Goal: Task Accomplishment & Management: Use online tool/utility

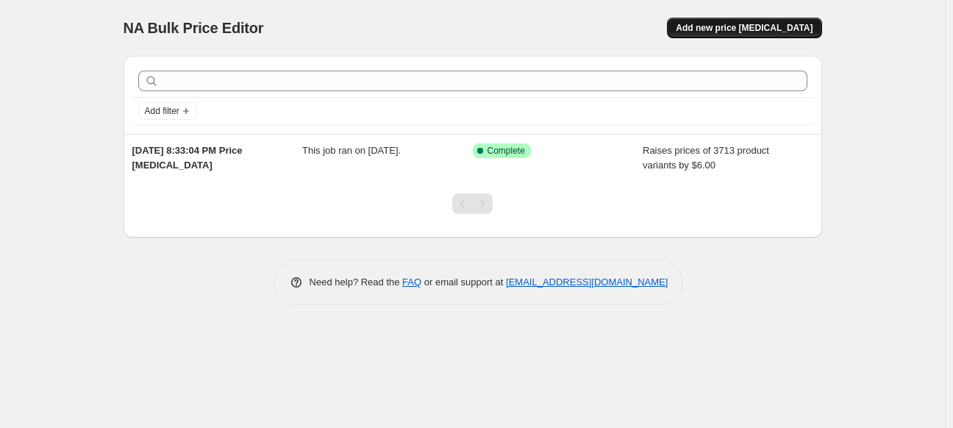
click at [779, 35] on button "Add new price change job" at bounding box center [744, 28] width 154 height 21
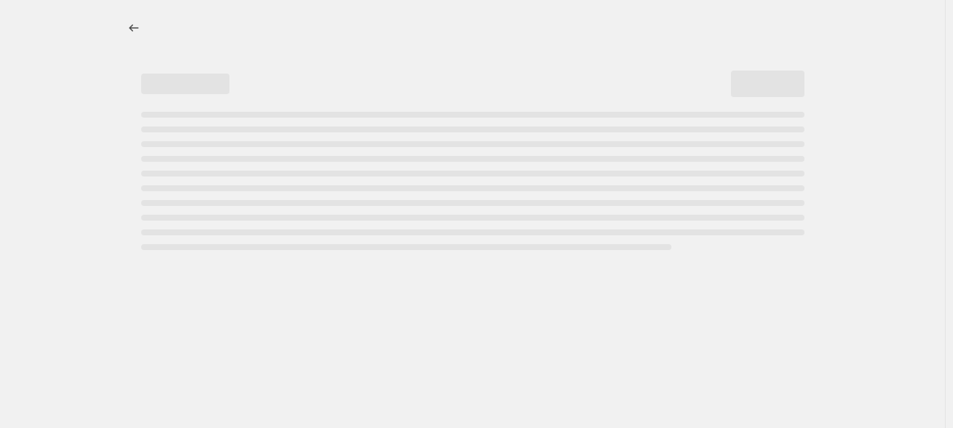
select select "percentage"
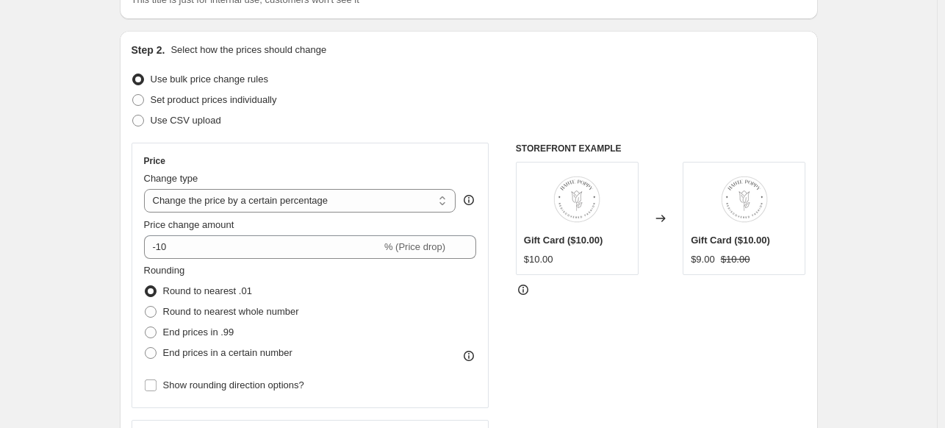
scroll to position [147, 0]
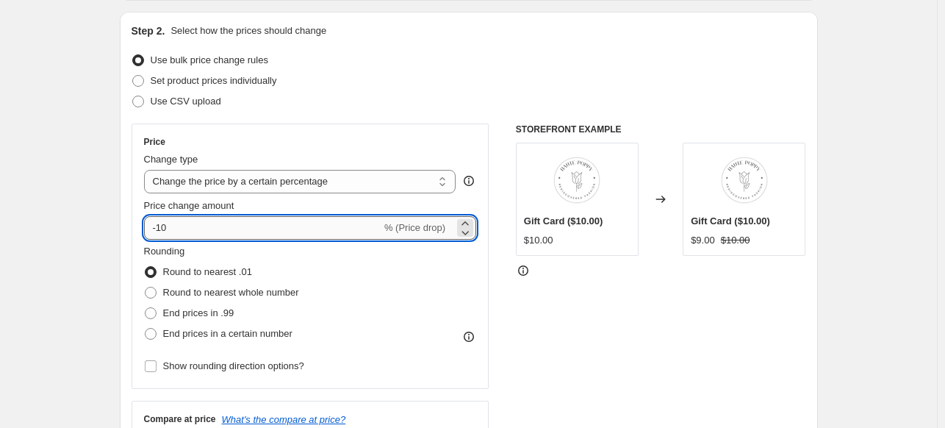
click at [190, 232] on input "-10" at bounding box center [262, 228] width 237 height 24
type input "-1"
type input "-25"
click at [154, 292] on span at bounding box center [151, 293] width 12 height 12
click at [146, 287] on input "Round to nearest whole number" at bounding box center [145, 287] width 1 height 1
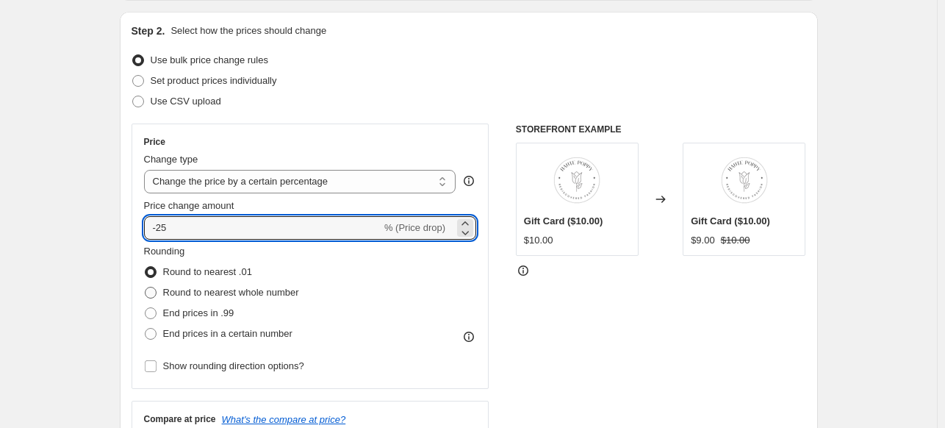
radio input "true"
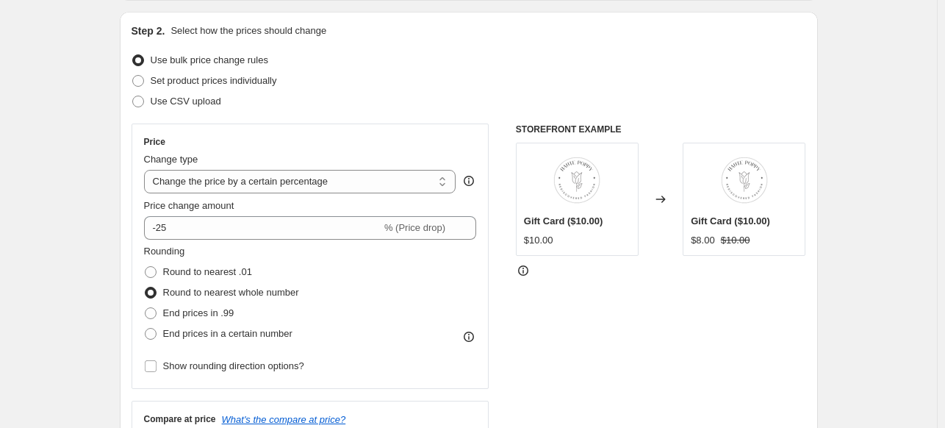
click at [337, 300] on div "Rounding Round to nearest .01 Round to nearest whole number End prices in .99 E…" at bounding box center [310, 294] width 333 height 100
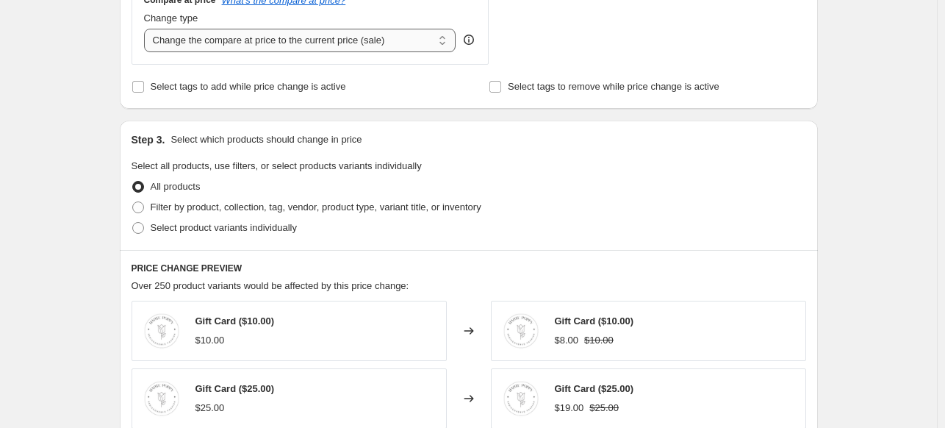
scroll to position [588, 0]
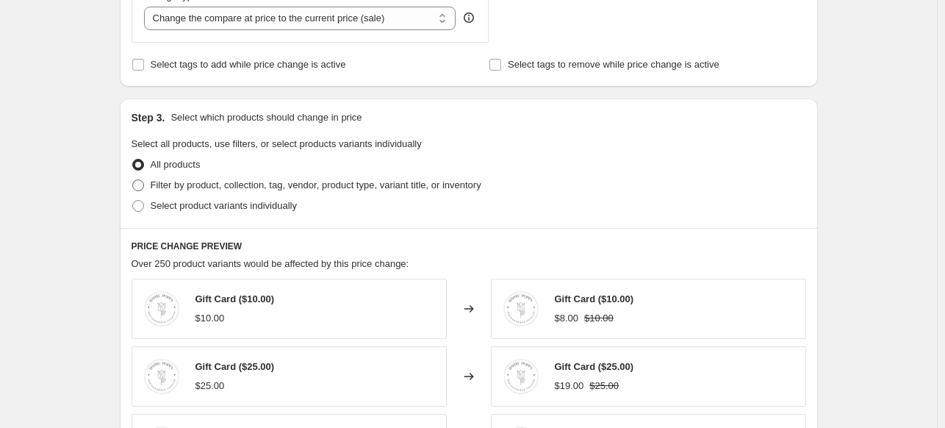
click at [144, 187] on span at bounding box center [138, 185] width 12 height 12
click at [133, 180] on input "Filter by product, collection, tag, vendor, product type, variant title, or inv…" at bounding box center [132, 179] width 1 height 1
radio input "true"
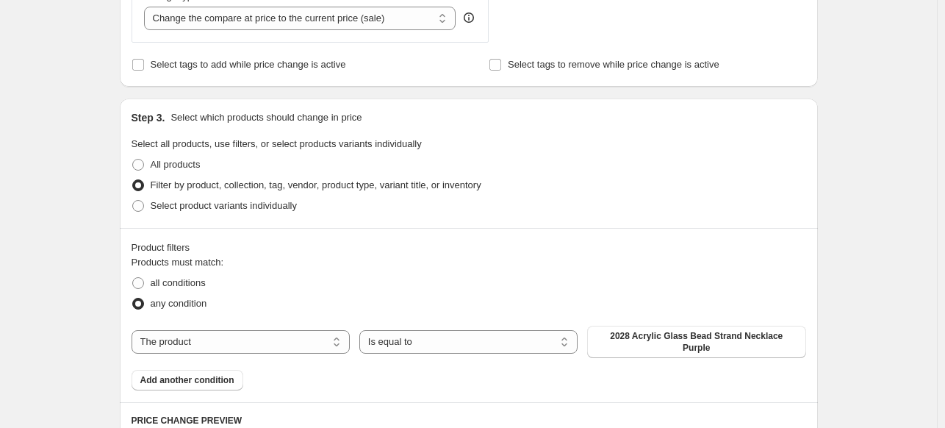
scroll to position [662, 0]
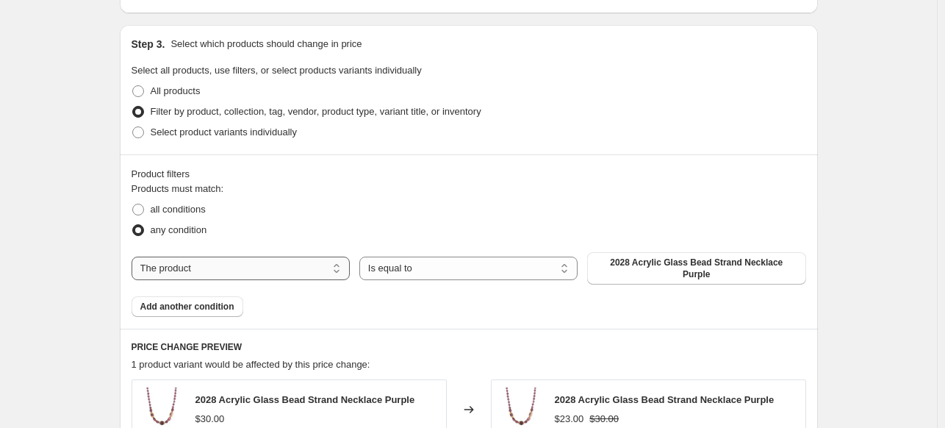
click at [282, 268] on select "The product The product's collection The product's tag The product's vendor The…" at bounding box center [241, 269] width 218 height 24
select select "tag"
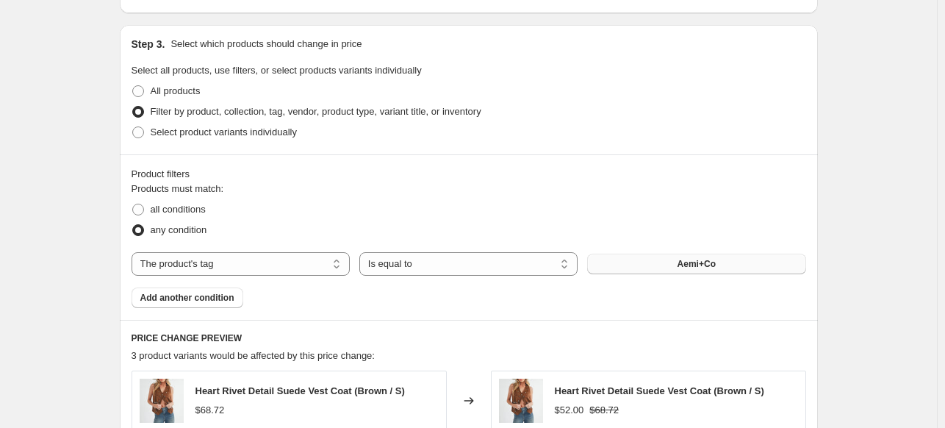
click at [663, 270] on button "Aemi+Co" at bounding box center [696, 264] width 218 height 21
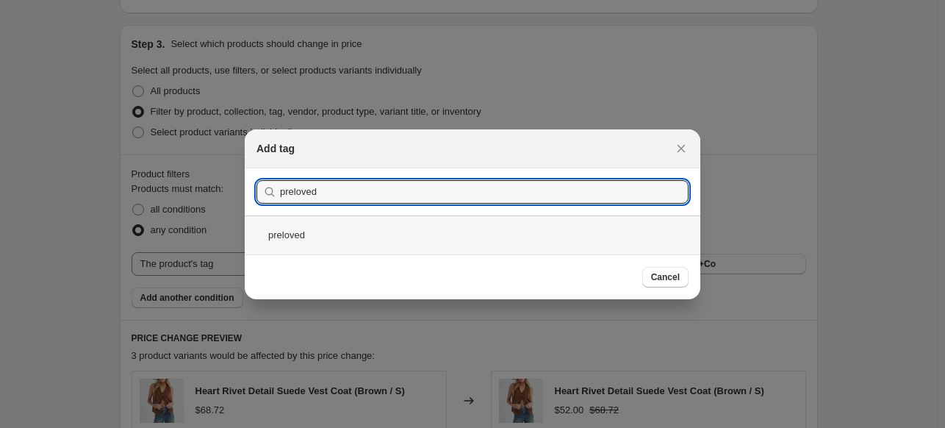
type input "preloved"
click at [273, 241] on div "preloved" at bounding box center [473, 234] width 456 height 39
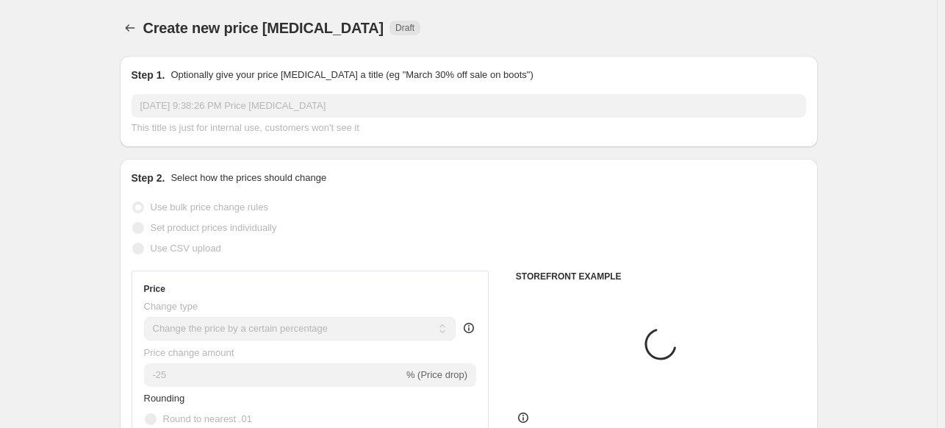
scroll to position [662, 0]
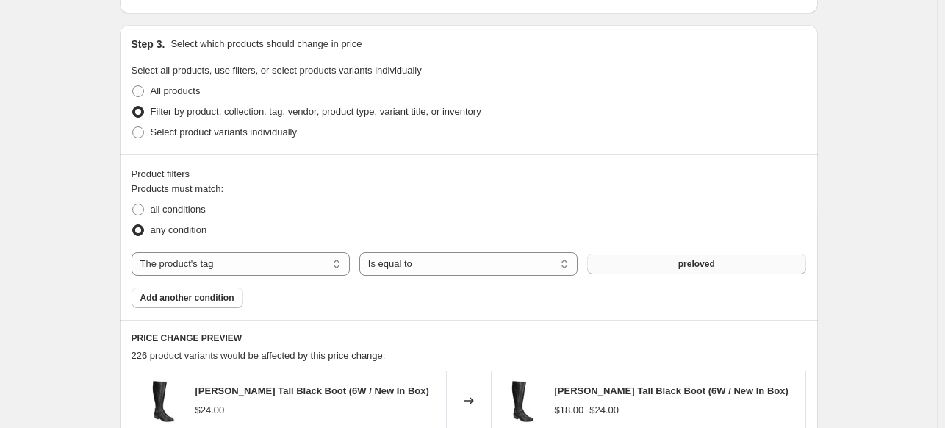
click at [701, 264] on span "preloved" at bounding box center [697, 264] width 37 height 12
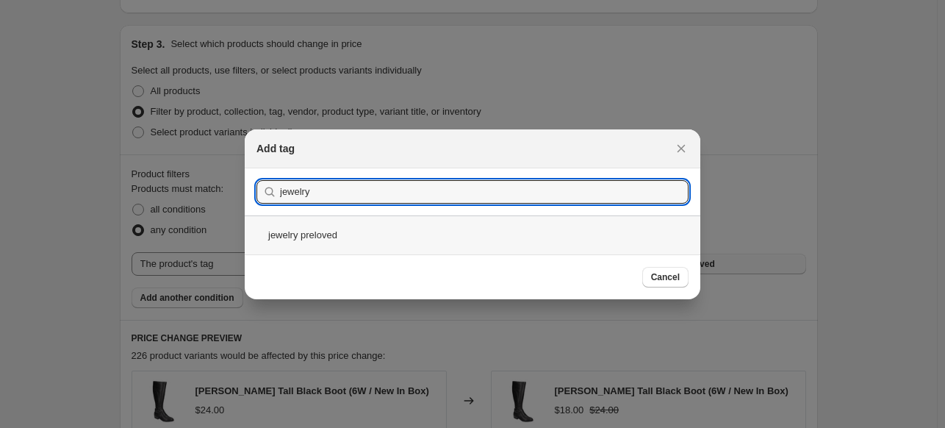
type input "jewelry"
click at [334, 237] on div "jewelry preloved" at bounding box center [473, 234] width 456 height 39
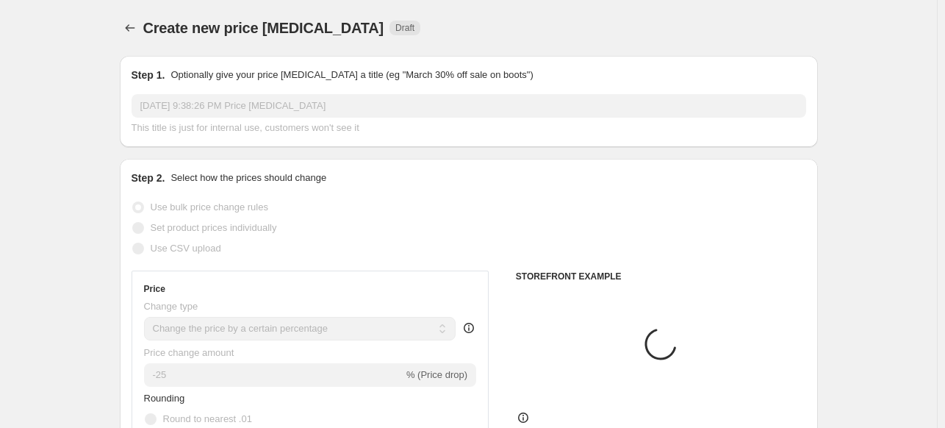
scroll to position [662, 0]
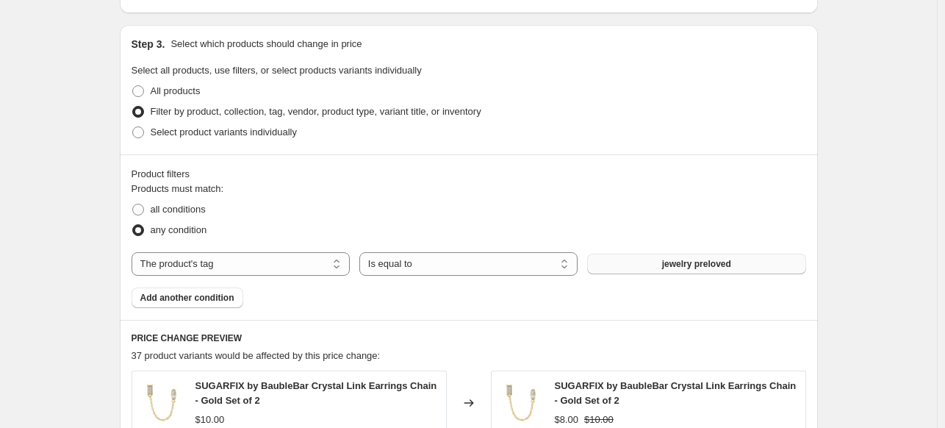
click at [714, 264] on span "jewelry preloved" at bounding box center [696, 264] width 69 height 12
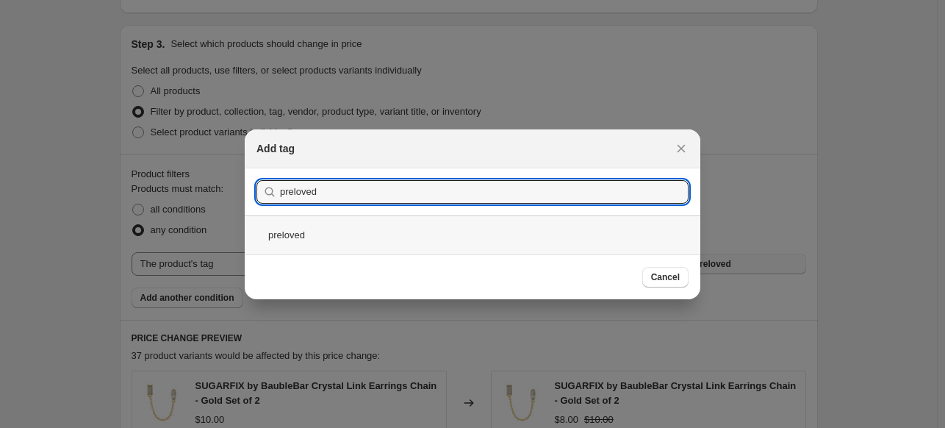
type input "preloved"
click at [288, 235] on div "preloved" at bounding box center [473, 234] width 456 height 39
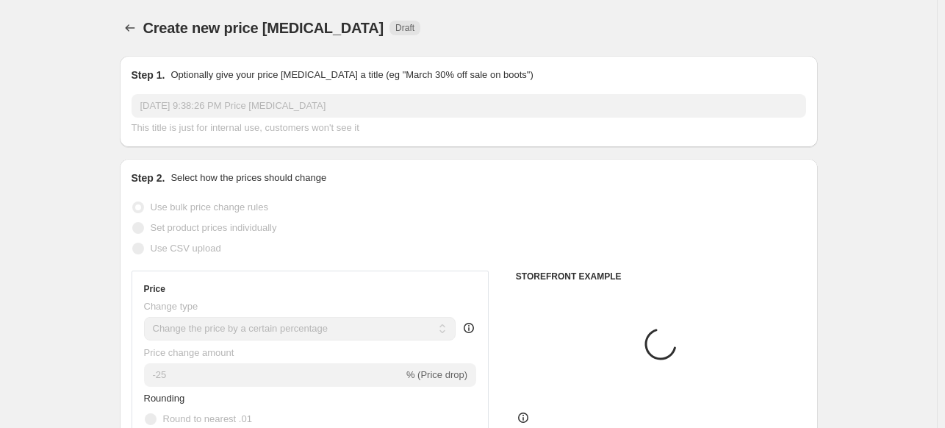
scroll to position [662, 0]
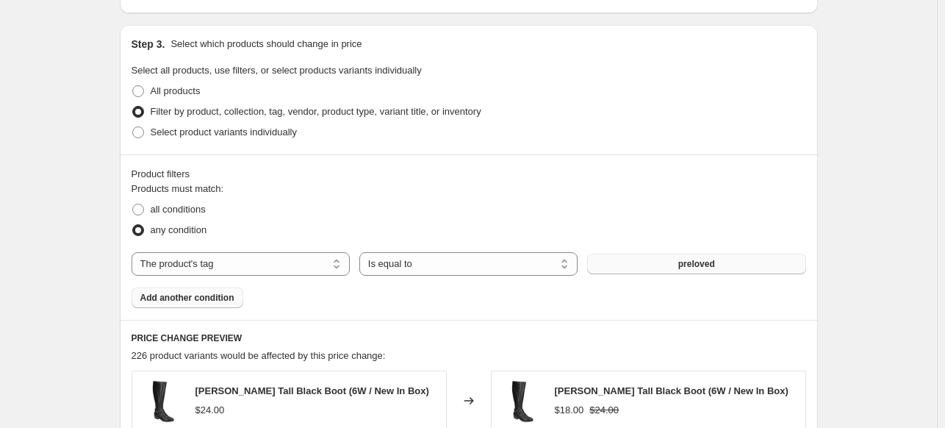
click at [200, 297] on span "Add another condition" at bounding box center [187, 298] width 94 height 12
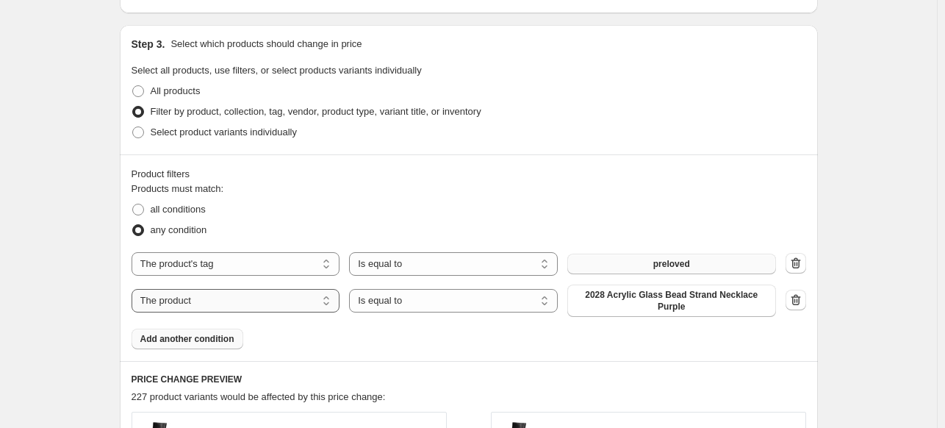
click at [259, 296] on select "The product The product's collection The product's tag The product's vendor The…" at bounding box center [236, 301] width 209 height 24
select select "tag"
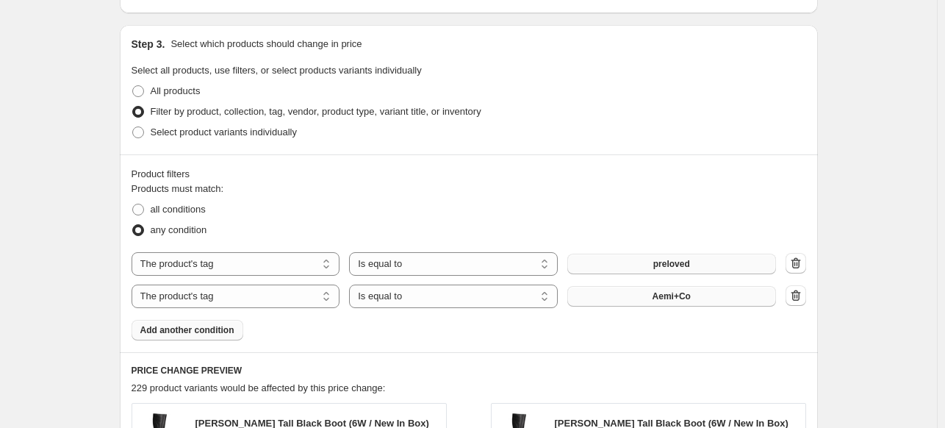
click at [688, 298] on span "Aemi+Co" at bounding box center [672, 296] width 38 height 12
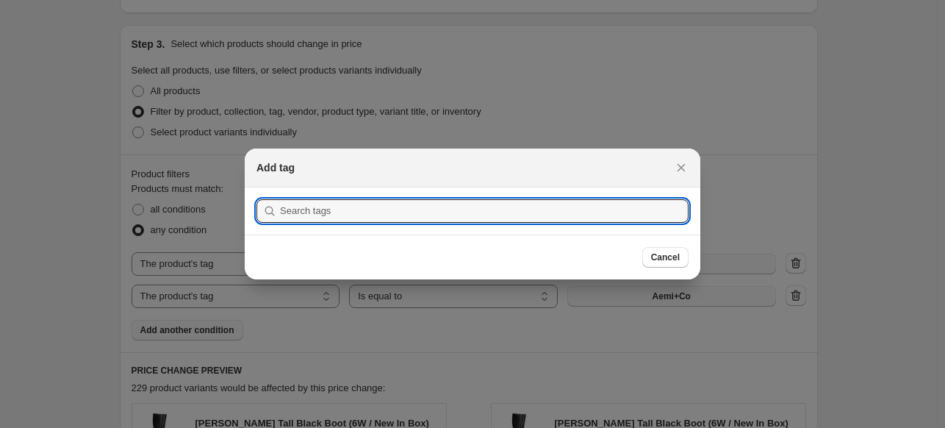
scroll to position [0, 0]
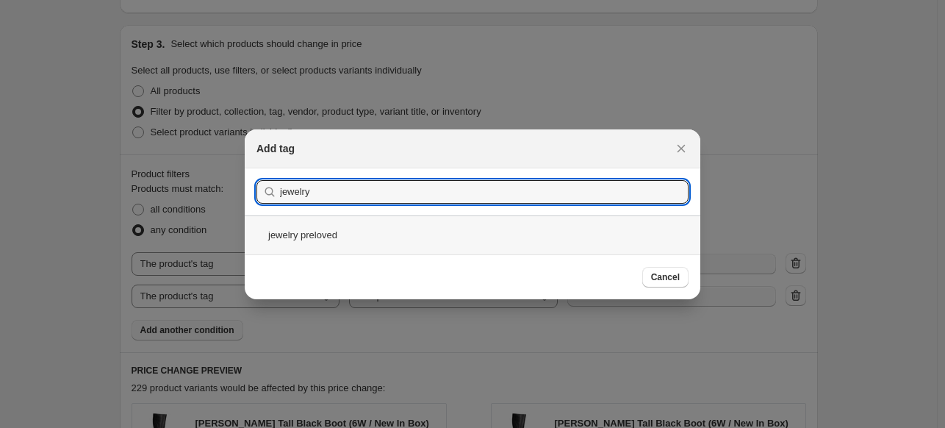
type input "jewelry"
click at [312, 244] on div "jewelry preloved" at bounding box center [473, 234] width 456 height 39
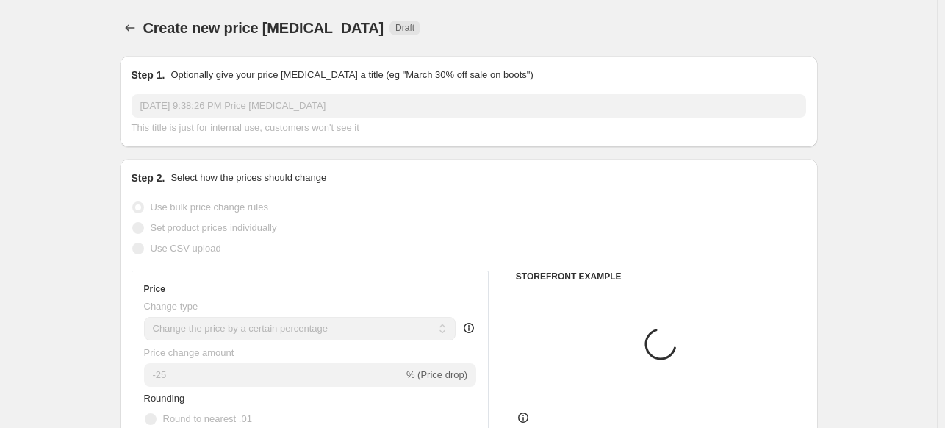
scroll to position [662, 0]
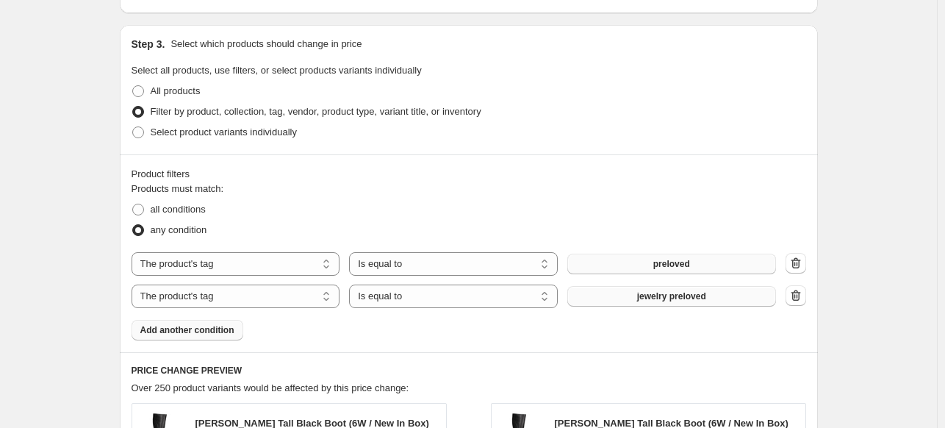
click at [218, 332] on span "Add another condition" at bounding box center [187, 330] width 94 height 12
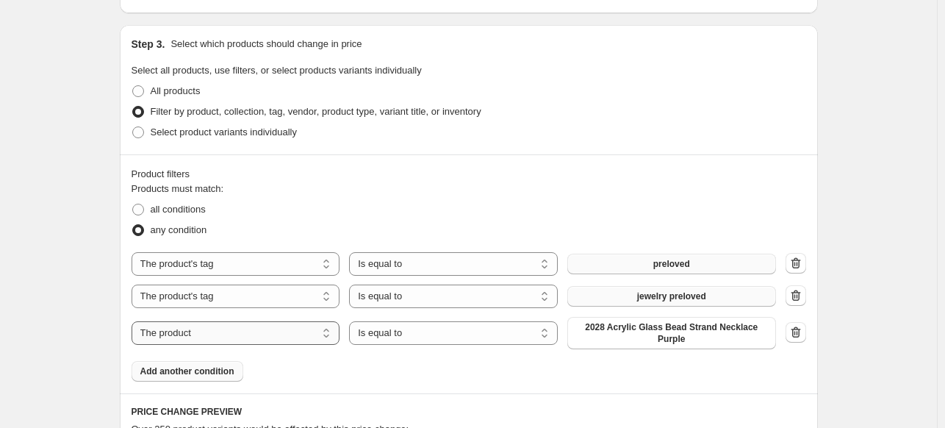
click at [233, 326] on select "The product The product's collection The product's tag The product's vendor The…" at bounding box center [236, 333] width 209 height 24
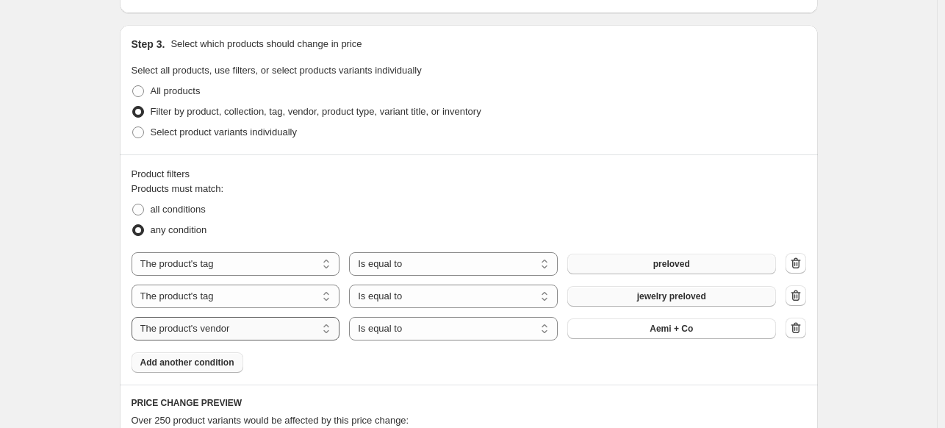
click at [220, 327] on select "The product The product's collection The product's tag The product's vendor The…" at bounding box center [236, 329] width 209 height 24
select select "tag"
click at [683, 330] on span "Aemi+Co" at bounding box center [672, 329] width 38 height 12
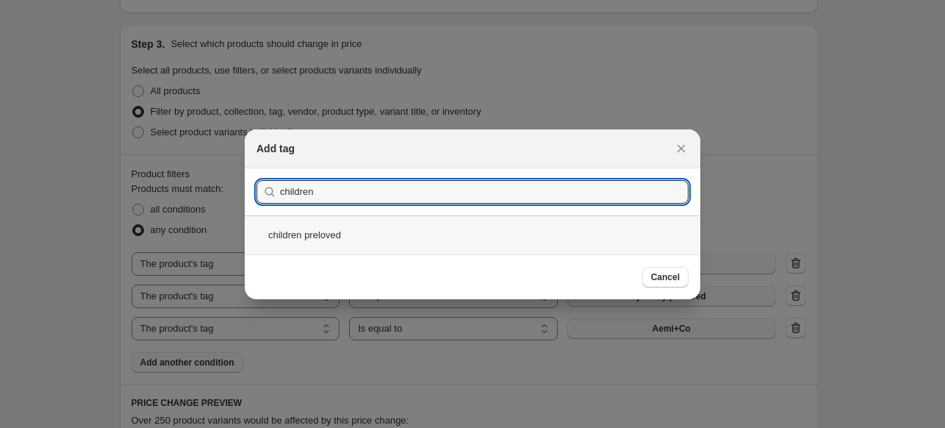
type input "children"
click at [350, 236] on div "children preloved" at bounding box center [473, 234] width 456 height 39
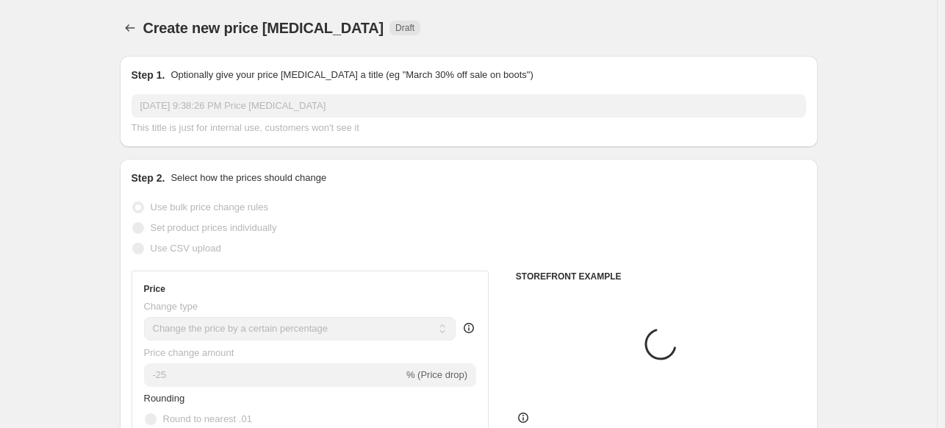
scroll to position [662, 0]
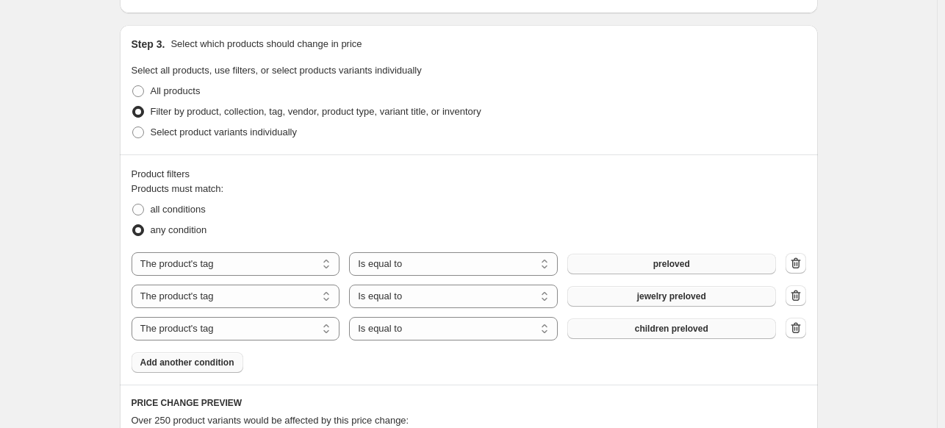
click at [889, 182] on div "Create new price change job. This page is ready Create new price change job Dra…" at bounding box center [468, 197] width 937 height 1719
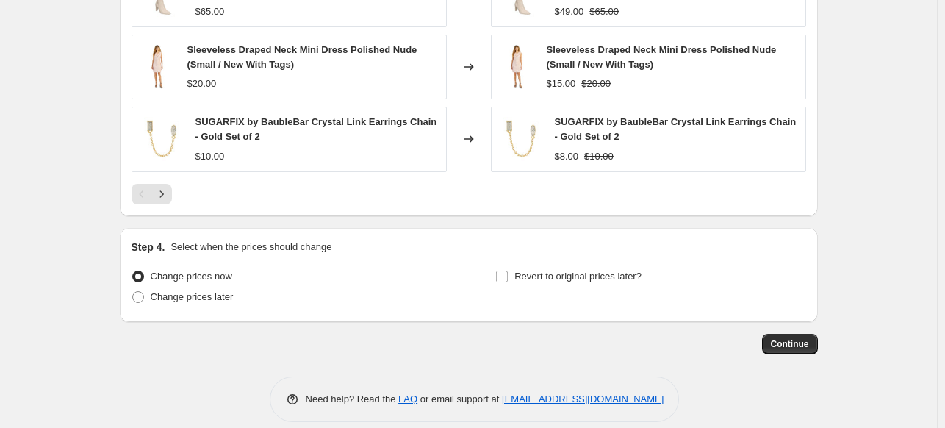
scroll to position [1289, 0]
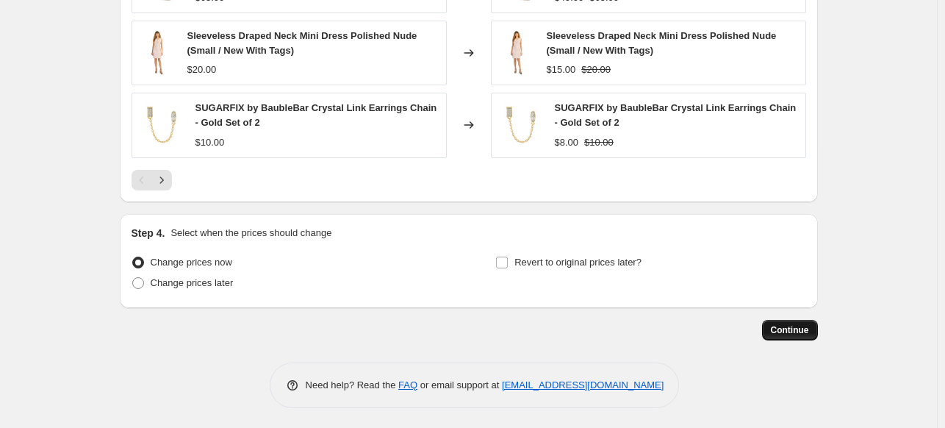
click at [787, 332] on span "Continue" at bounding box center [790, 330] width 38 height 12
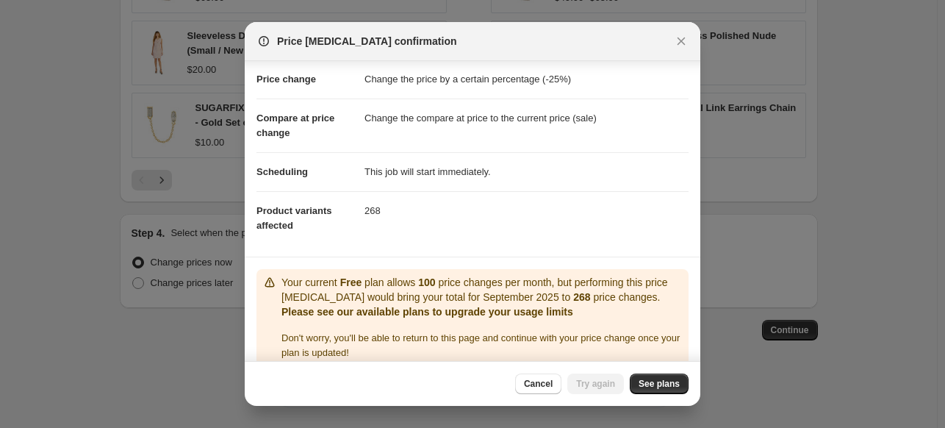
scroll to position [43, 0]
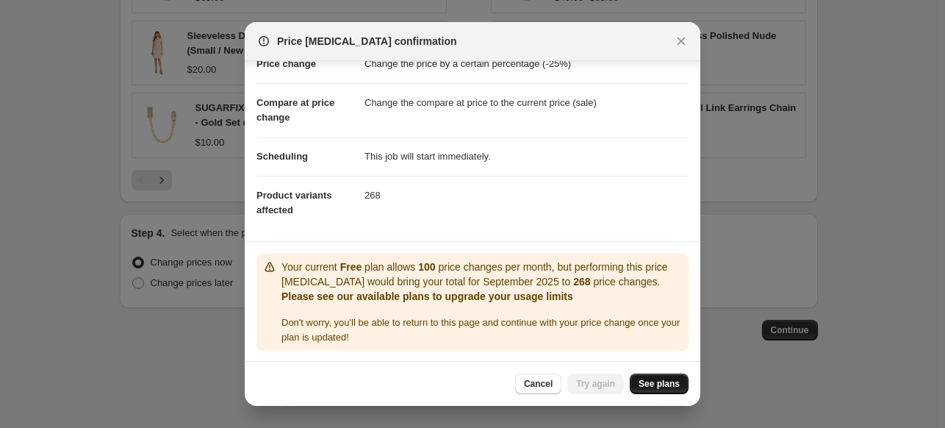
click at [659, 381] on span "See plans" at bounding box center [659, 384] width 41 height 12
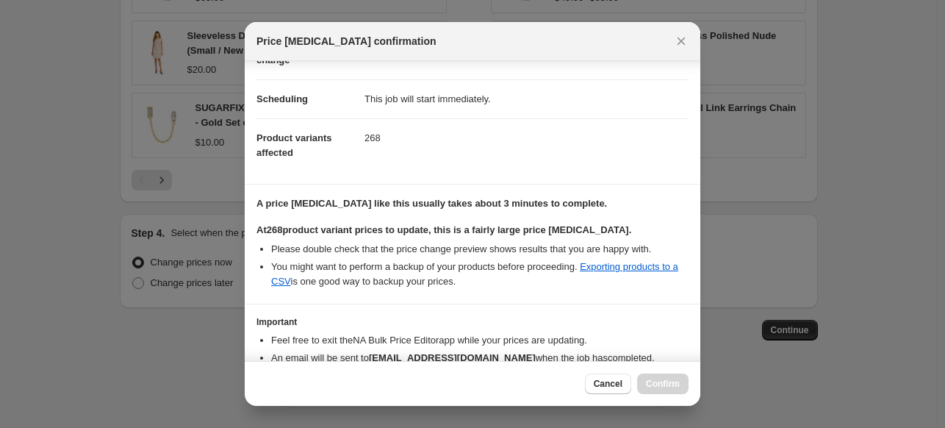
scroll to position [179, 0]
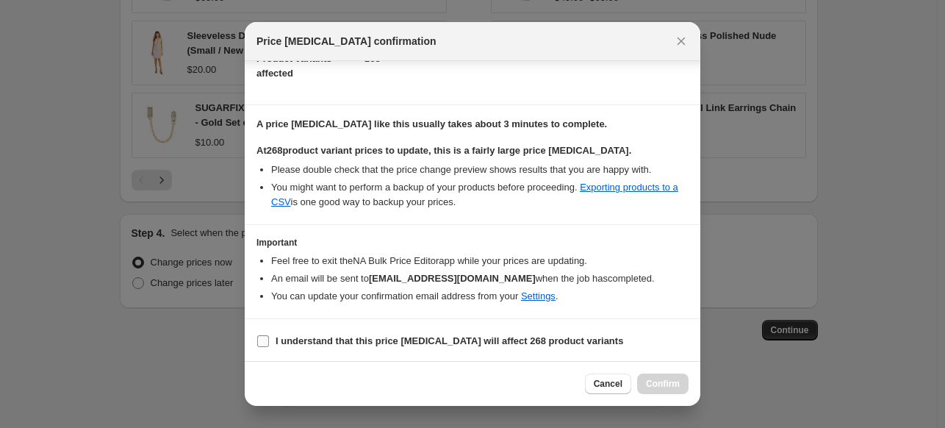
click at [259, 340] on input "I understand that this price change job will affect 268 product variants" at bounding box center [263, 341] width 12 height 12
checkbox input "true"
click at [675, 387] on span "Confirm" at bounding box center [663, 384] width 34 height 12
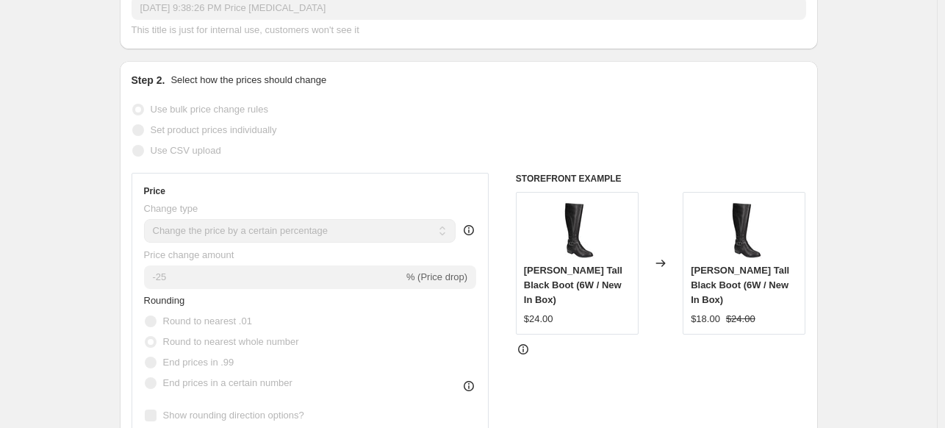
scroll to position [4, 0]
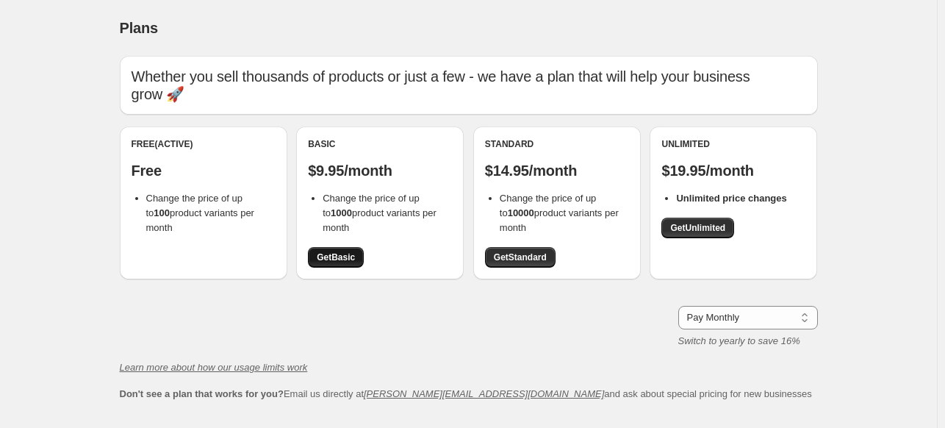
click at [341, 259] on span "Get Basic" at bounding box center [336, 257] width 38 height 12
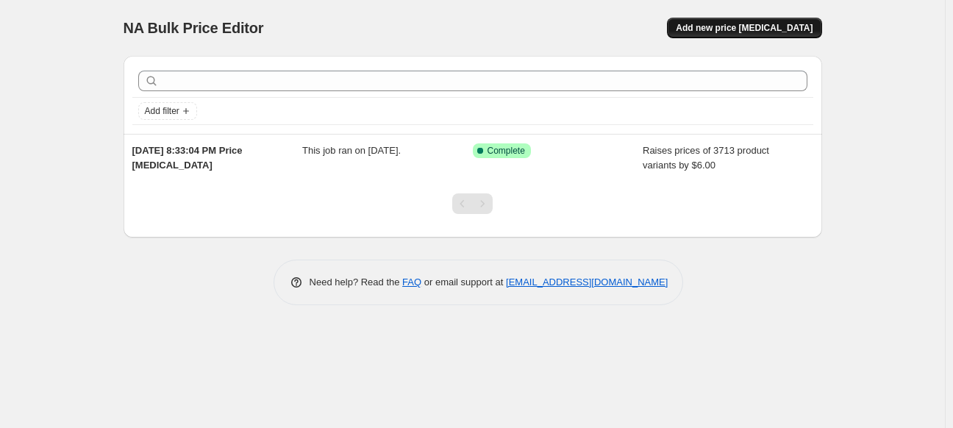
click at [729, 27] on span "Add new price [MEDICAL_DATA]" at bounding box center [744, 28] width 137 height 12
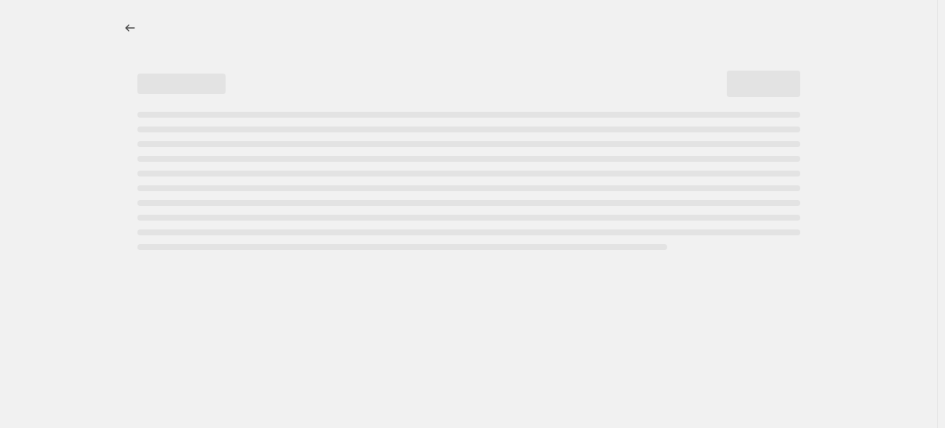
select select "percentage"
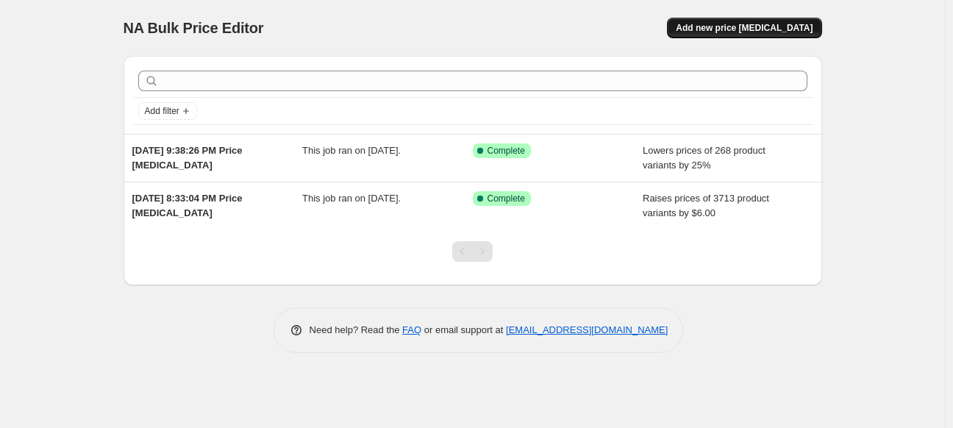
click at [765, 29] on span "Add new price [MEDICAL_DATA]" at bounding box center [744, 28] width 137 height 12
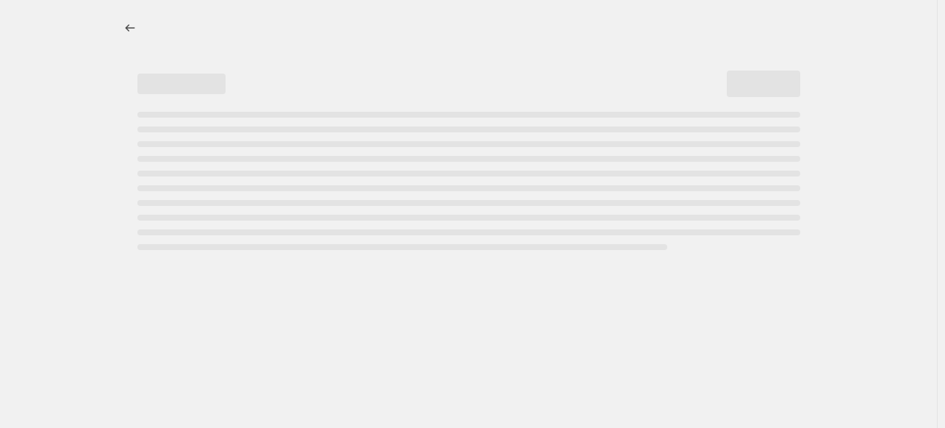
select select "percentage"
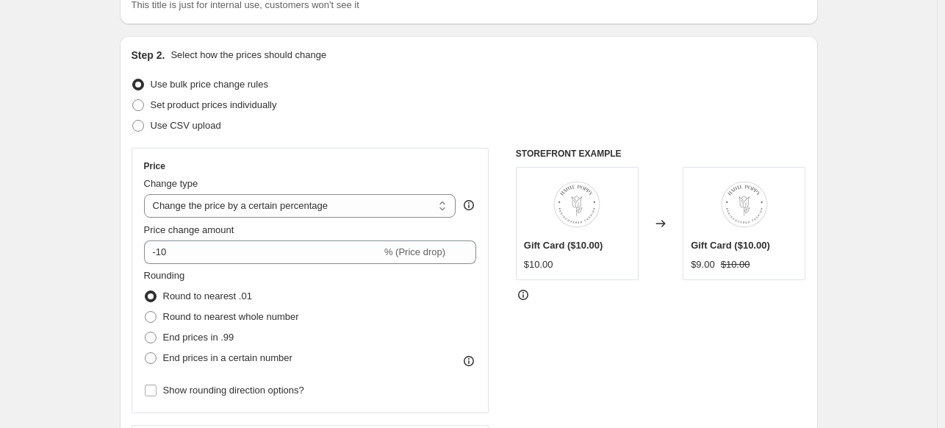
scroll to position [147, 0]
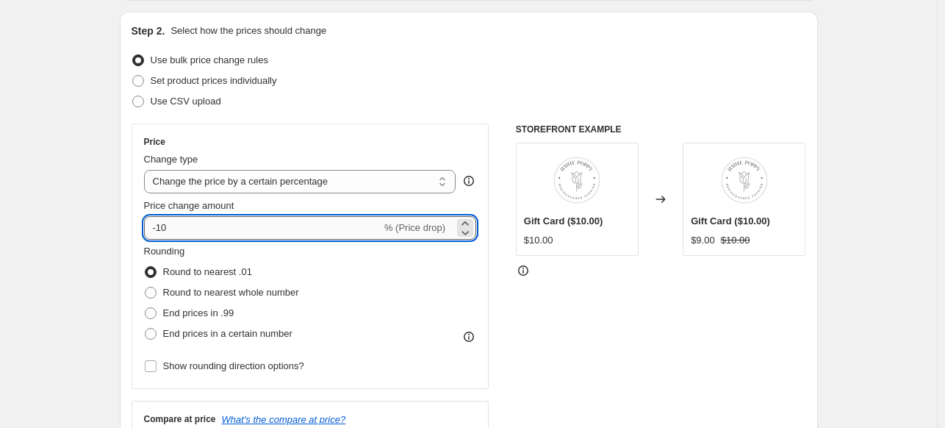
drag, startPoint x: 198, startPoint y: 226, endPoint x: 160, endPoint y: 235, distance: 38.7
click at [160, 235] on input "-10" at bounding box center [262, 228] width 237 height 24
type input "-5"
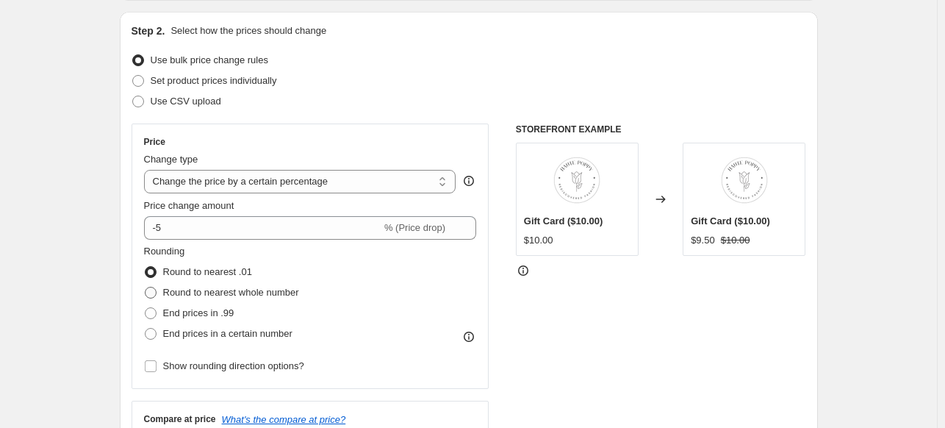
click at [194, 289] on span "Round to nearest whole number" at bounding box center [231, 292] width 136 height 11
click at [146, 287] on input "Round to nearest whole number" at bounding box center [145, 287] width 1 height 1
radio input "true"
click at [459, 298] on div "Rounding Round to nearest .01 Round to nearest whole number End prices in .99 E…" at bounding box center [310, 294] width 333 height 100
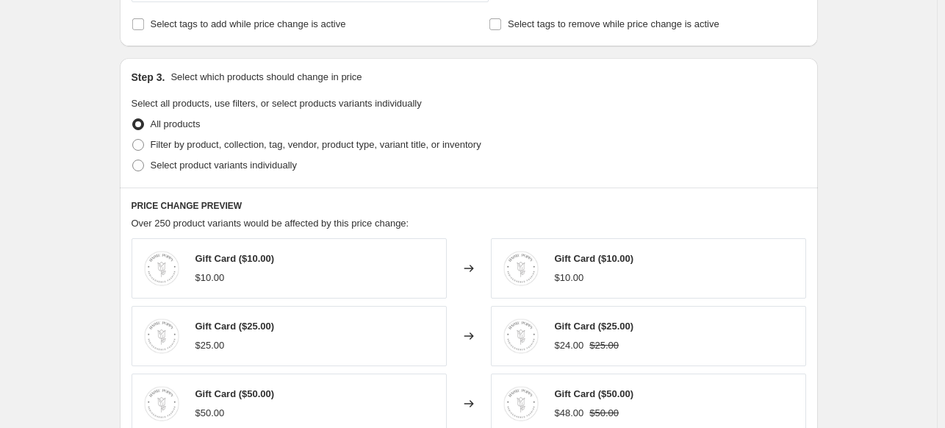
scroll to position [662, 0]
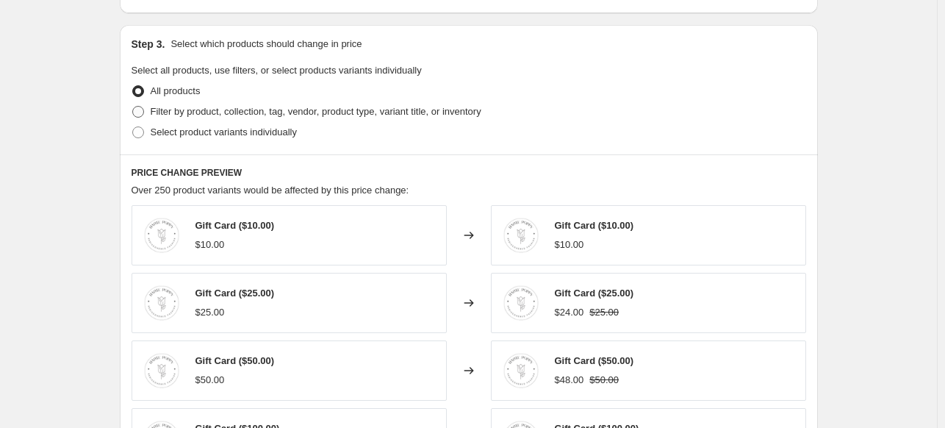
click at [213, 110] on span "Filter by product, collection, tag, vendor, product type, variant title, or inv…" at bounding box center [316, 111] width 331 height 11
click at [133, 107] on input "Filter by product, collection, tag, vendor, product type, variant title, or inv…" at bounding box center [132, 106] width 1 height 1
radio input "true"
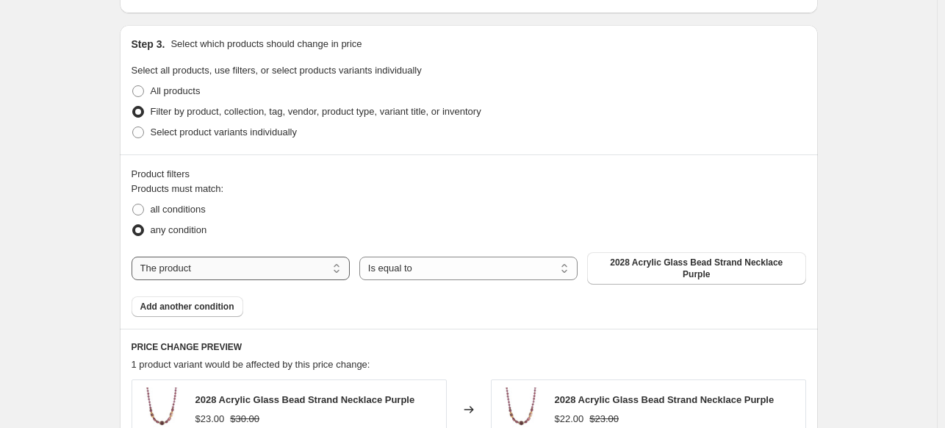
click at [271, 268] on select "The product The product's collection The product's tag The product's vendor The…" at bounding box center [241, 269] width 218 height 24
select select "tag"
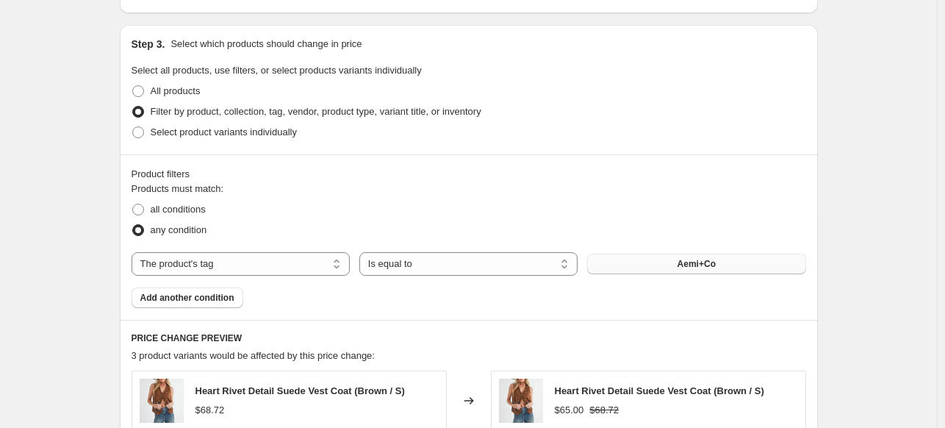
click at [635, 265] on button "Aemi+Co" at bounding box center [696, 264] width 218 height 21
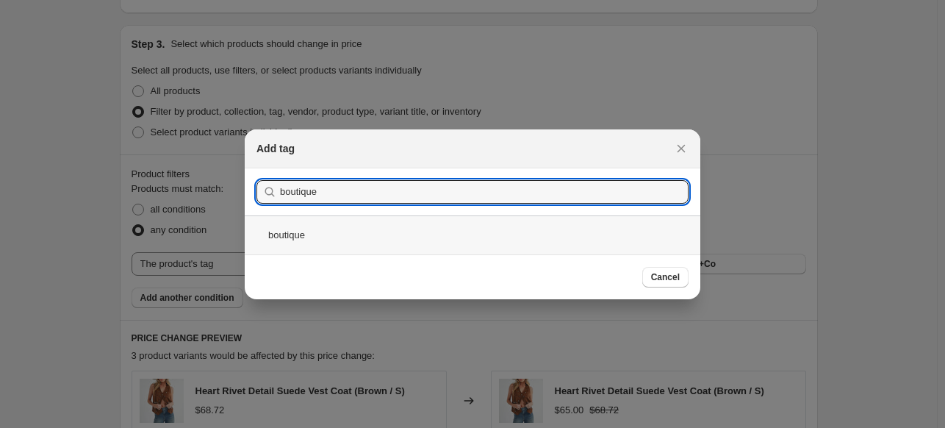
type input "boutique"
click at [329, 233] on div "boutique" at bounding box center [473, 234] width 456 height 39
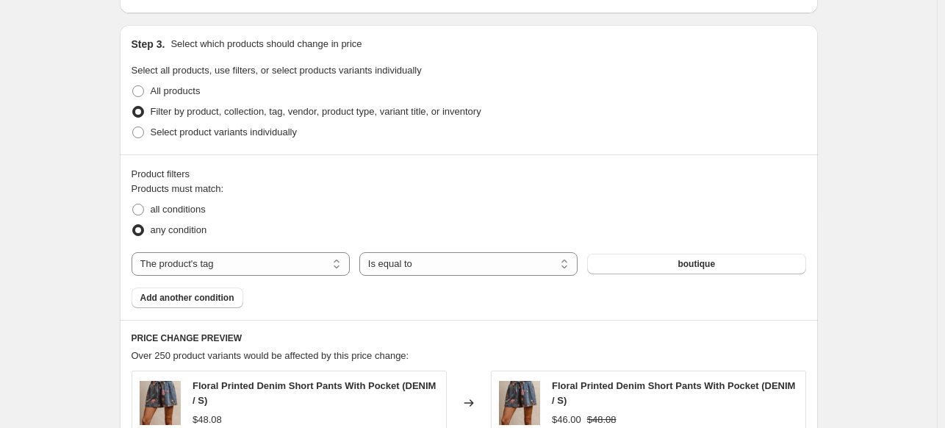
click at [876, 222] on div "Create new price change job. This page is ready Create new price change job Dra…" at bounding box center [468, 165] width 937 height 1654
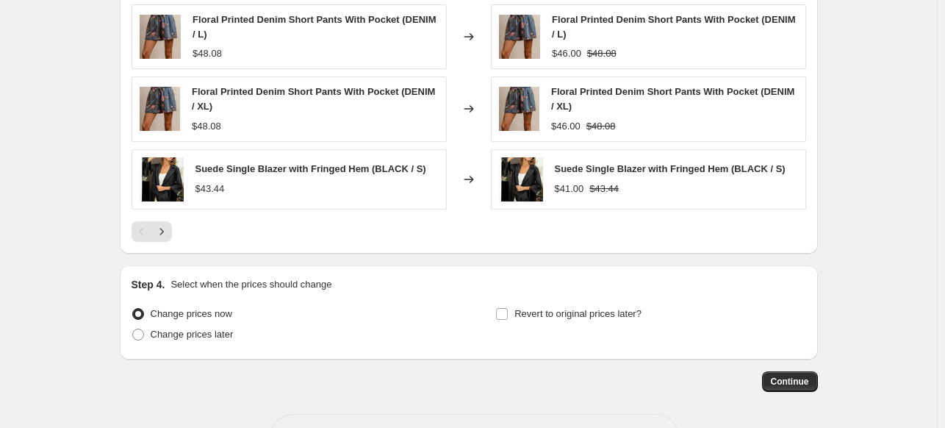
scroll to position [1224, 0]
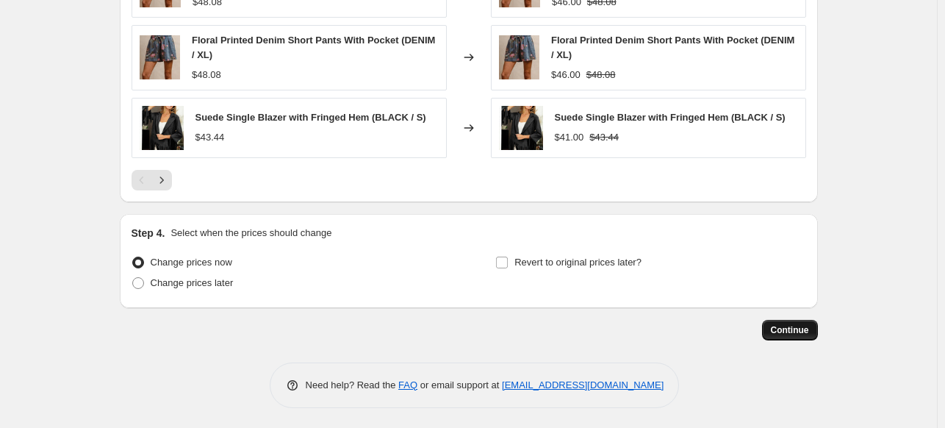
click at [817, 330] on button "Continue" at bounding box center [790, 330] width 56 height 21
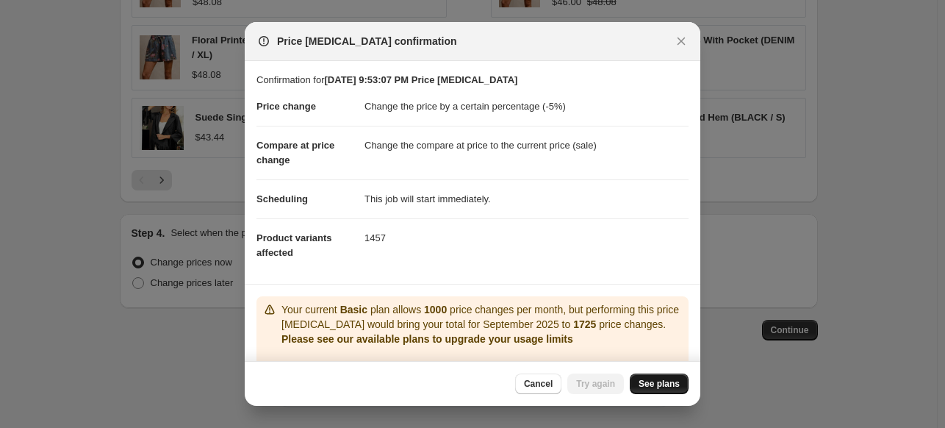
click at [679, 387] on link "See plans" at bounding box center [659, 383] width 59 height 21
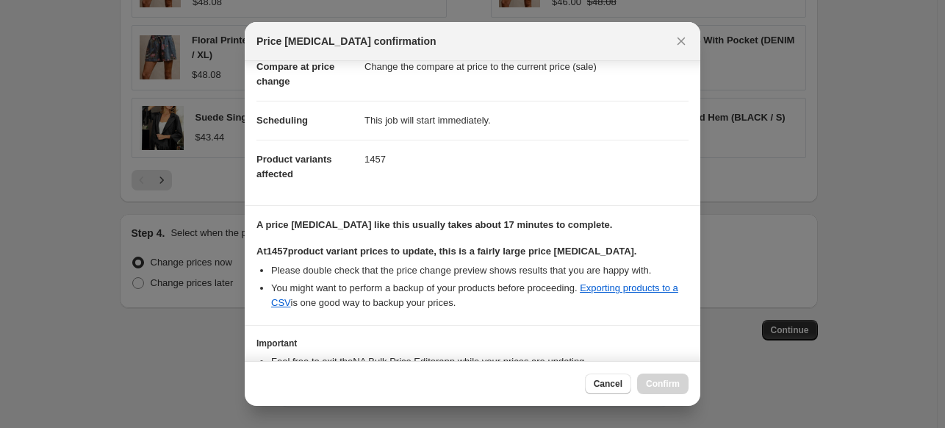
scroll to position [179, 0]
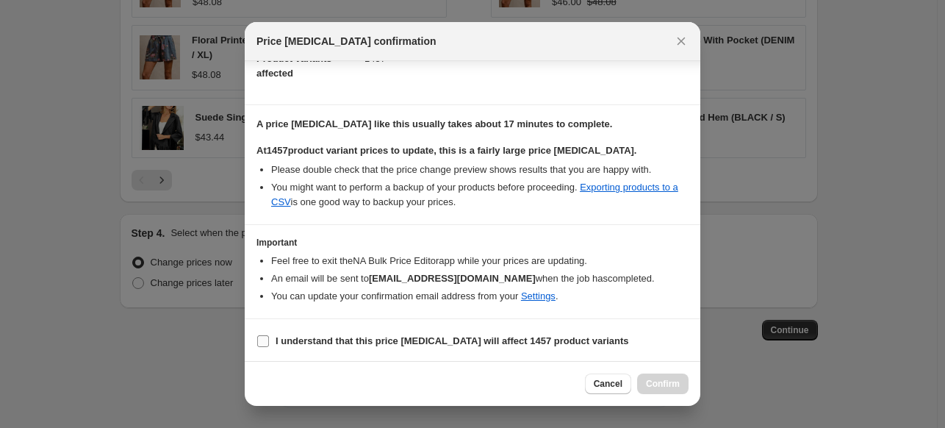
click at [265, 338] on input "I understand that this price change job will affect 1457 product variants" at bounding box center [263, 341] width 12 height 12
checkbox input "true"
click at [673, 389] on span "Confirm" at bounding box center [663, 384] width 34 height 12
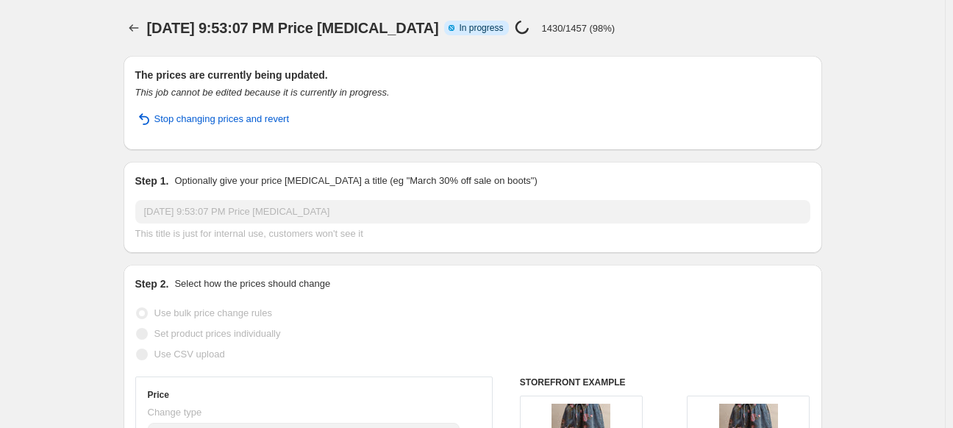
select select "percentage"
select select "tag"
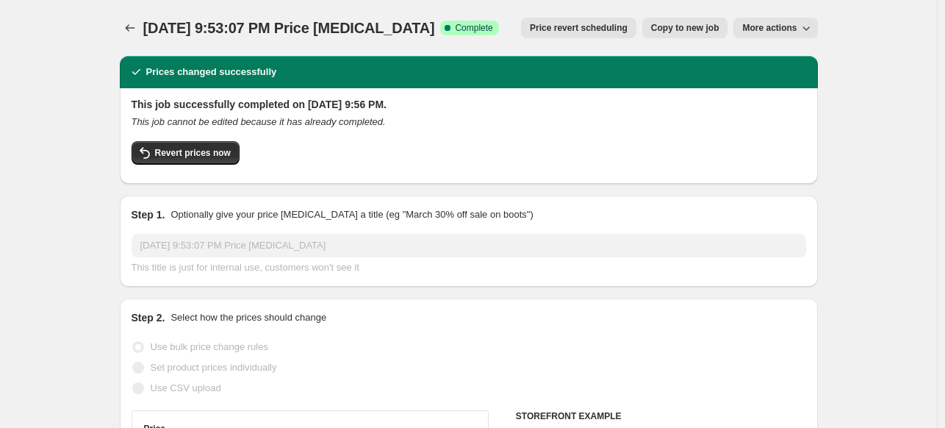
click at [670, 26] on span "Copy to new job" at bounding box center [685, 28] width 68 height 12
select select "percentage"
select select "tag"
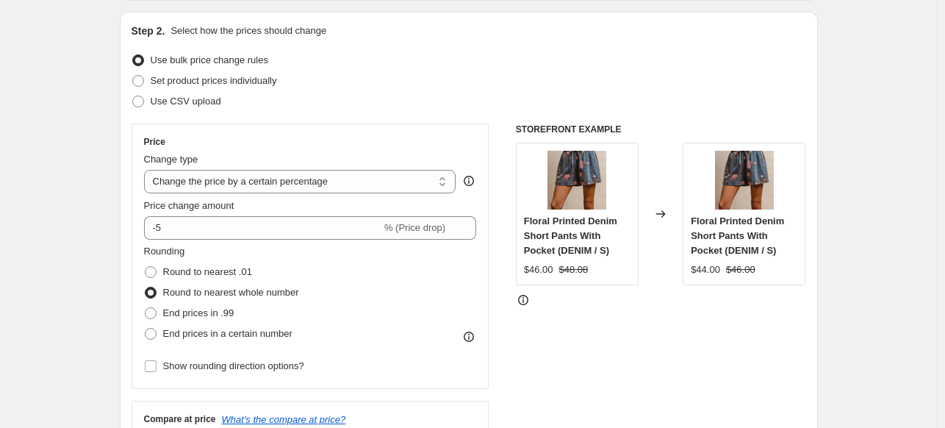
scroll to position [221, 0]
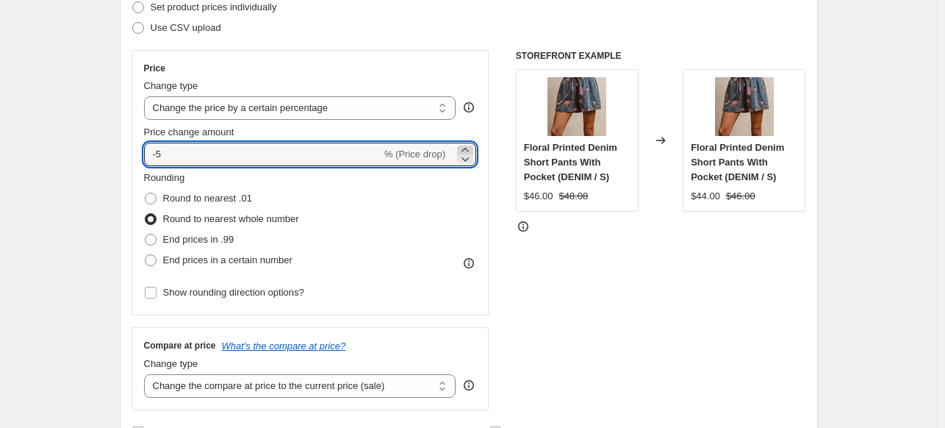
click at [466, 149] on icon at bounding box center [465, 150] width 15 height 15
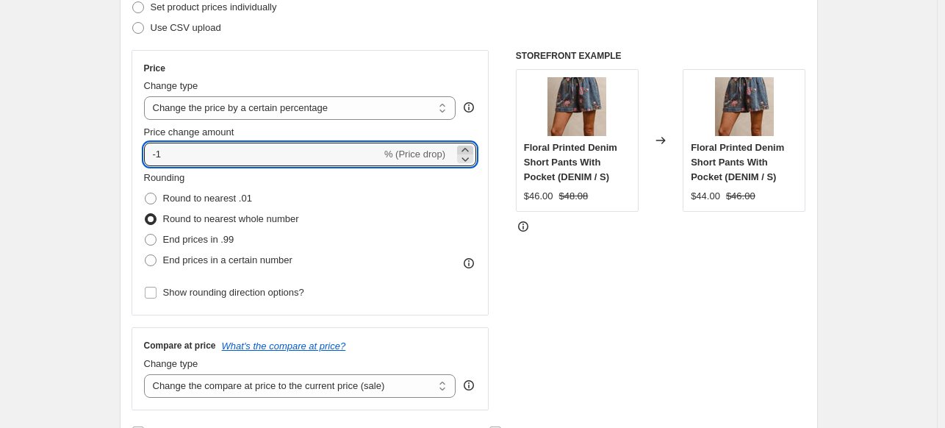
type input "0"
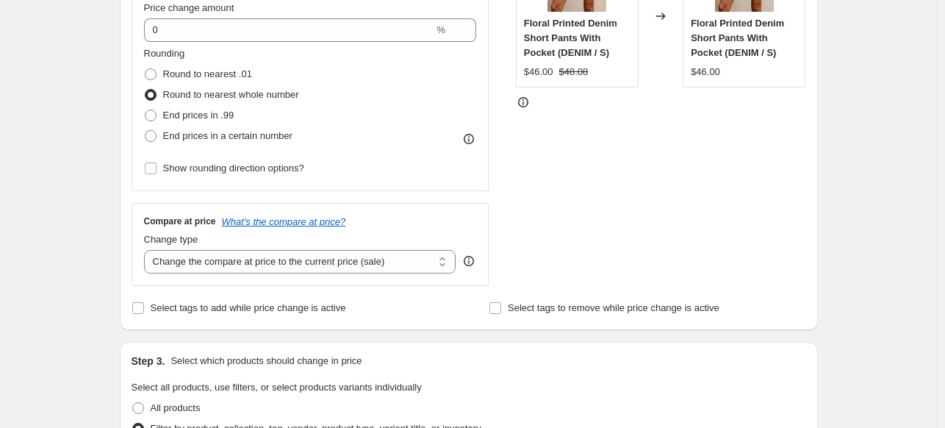
scroll to position [368, 0]
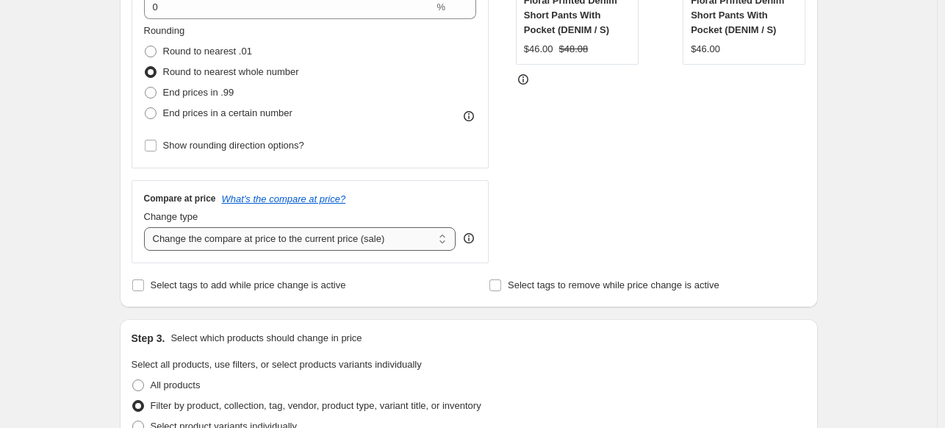
click at [229, 243] on select "Change the compare at price to the current price (sale) Change the compare at p…" at bounding box center [300, 239] width 312 height 24
select select "remove"
click at [147, 227] on select "Change the compare at price to the current price (sale) Change the compare at p…" at bounding box center [300, 239] width 312 height 24
click at [144, 384] on span at bounding box center [138, 385] width 12 height 12
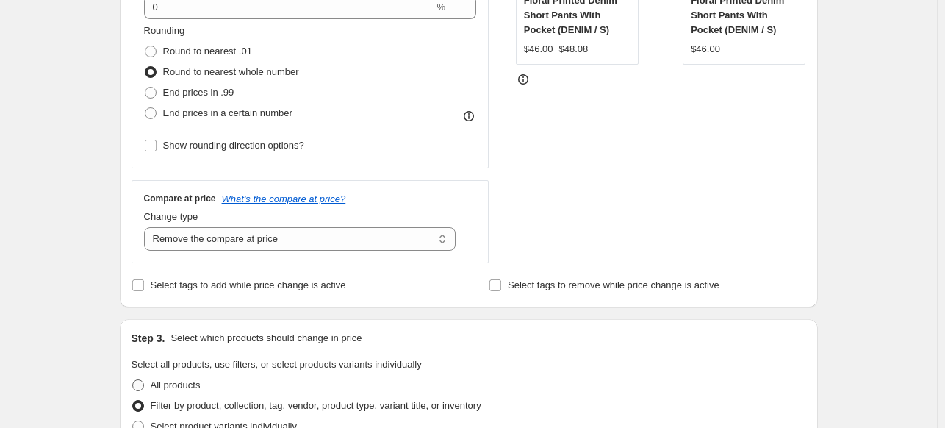
click at [133, 380] on input "All products" at bounding box center [132, 379] width 1 height 1
radio input "true"
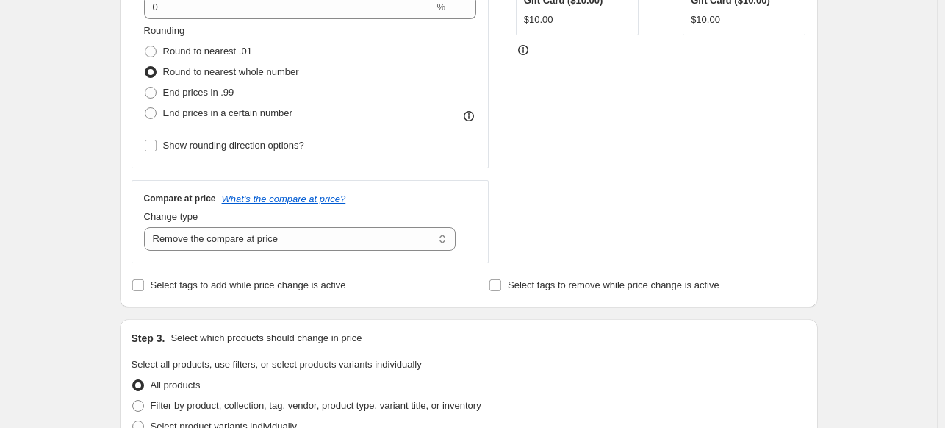
click at [106, 315] on div "Create new price change job. This page is ready Create new price change job Dra…" at bounding box center [469, 367] width 734 height 1470
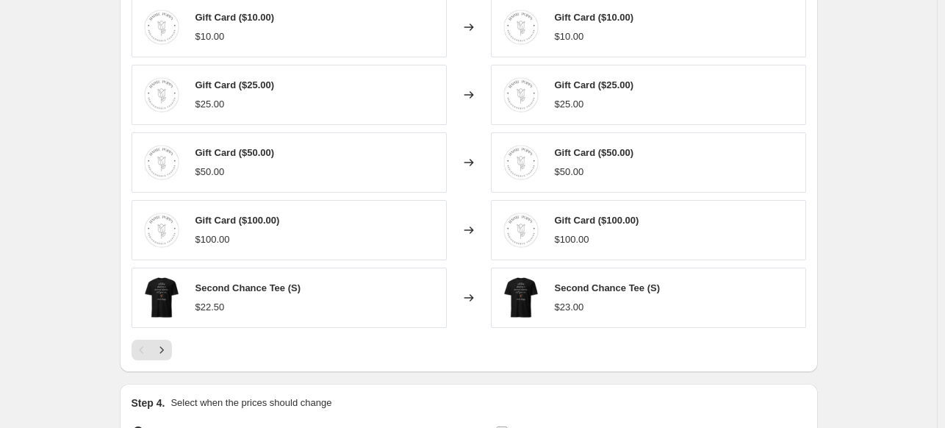
scroll to position [1040, 0]
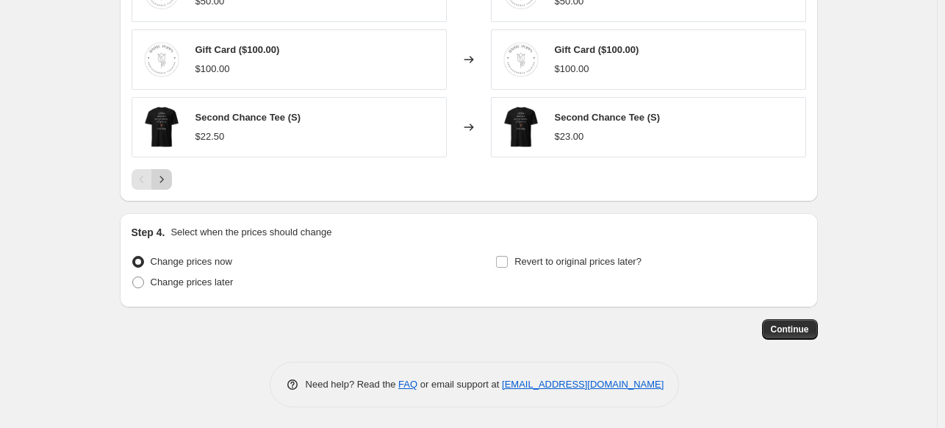
click at [169, 182] on icon "Next" at bounding box center [161, 179] width 15 height 15
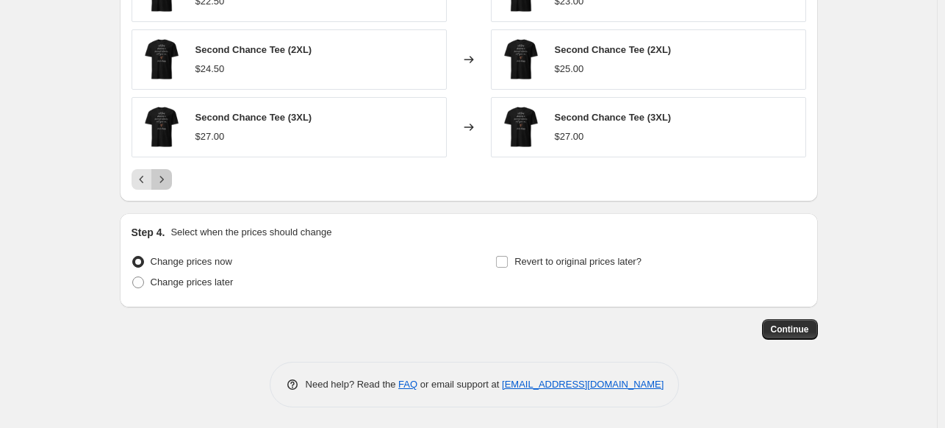
click at [165, 176] on icon "Next" at bounding box center [161, 179] width 15 height 15
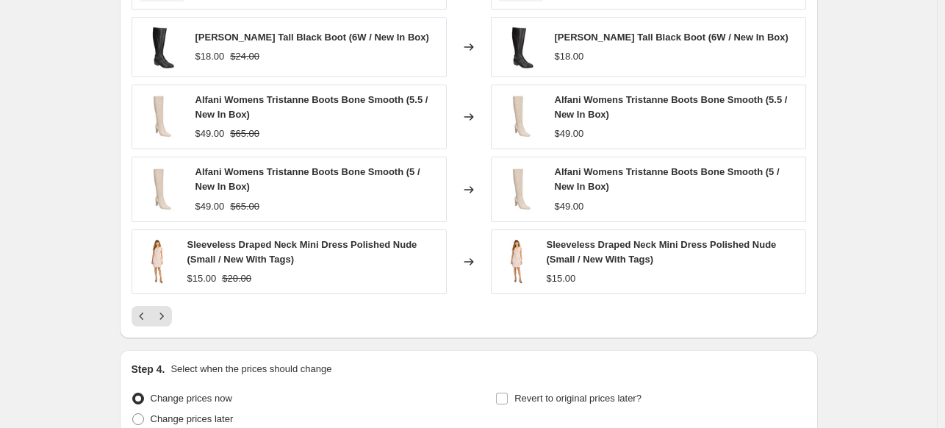
scroll to position [1054, 0]
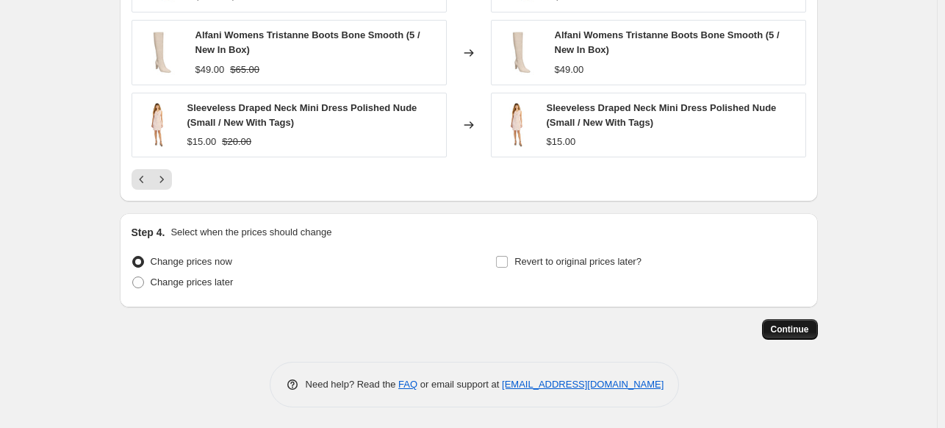
click at [798, 328] on span "Continue" at bounding box center [790, 329] width 38 height 12
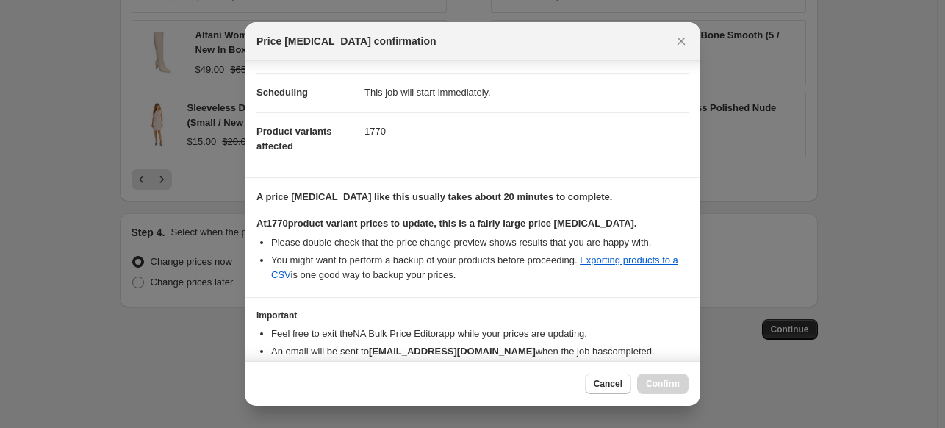
scroll to position [179, 0]
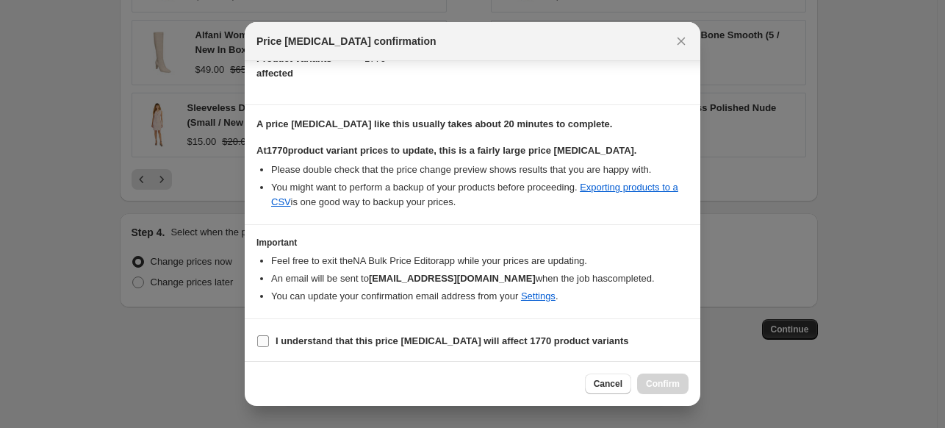
click at [265, 339] on input "I understand that this price change job will affect 1770 product variants" at bounding box center [263, 341] width 12 height 12
checkbox input "true"
click at [671, 390] on span "Confirm" at bounding box center [663, 384] width 34 height 12
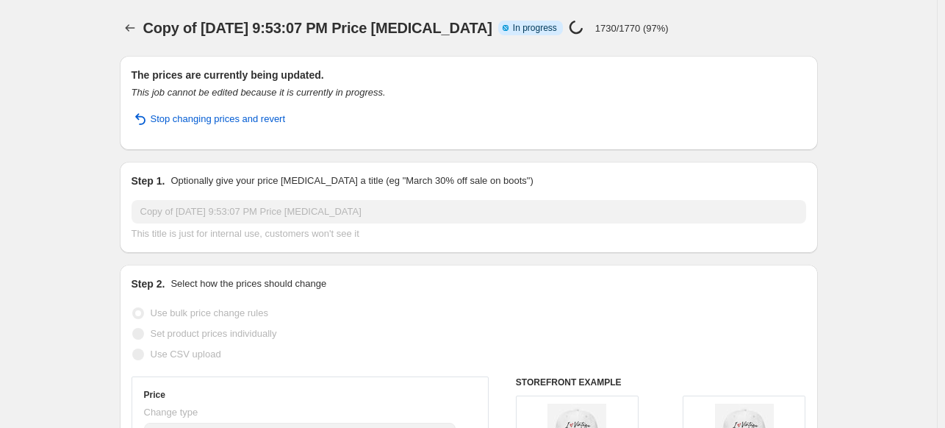
select select "percentage"
select select "remove"
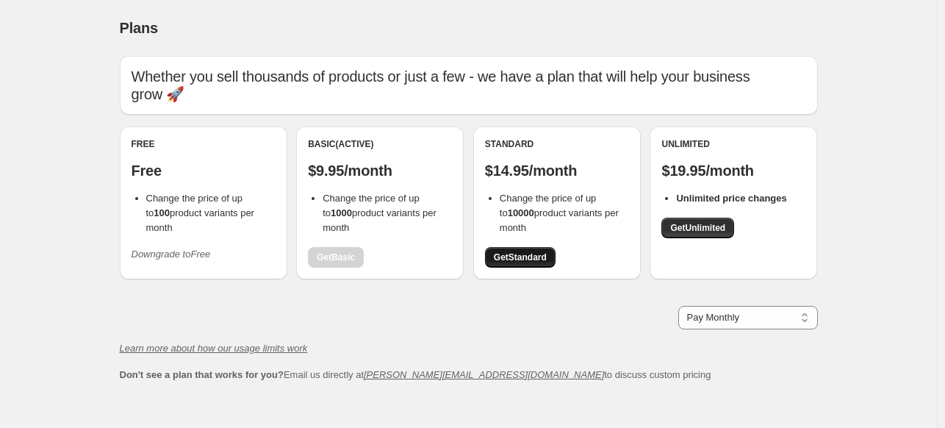
click at [540, 261] on span "Get Standard" at bounding box center [520, 257] width 53 height 12
